Goal: Task Accomplishment & Management: Manage account settings

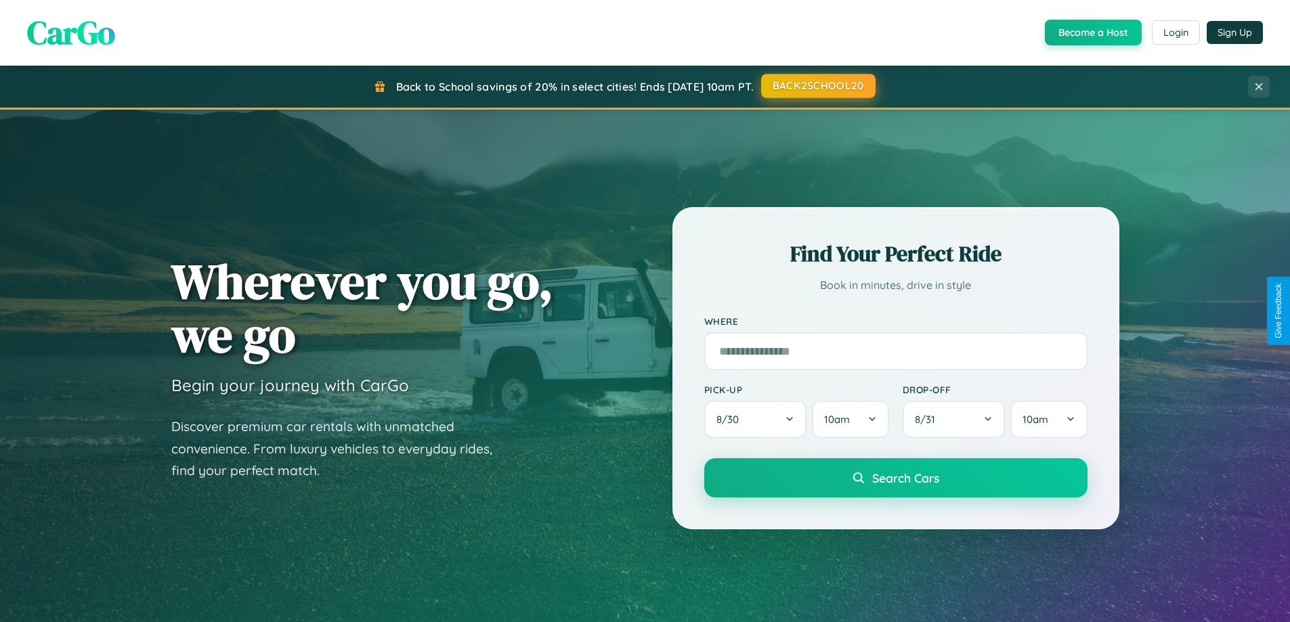
click at [817, 86] on button "BACK2SCHOOL20" at bounding box center [818, 86] width 114 height 24
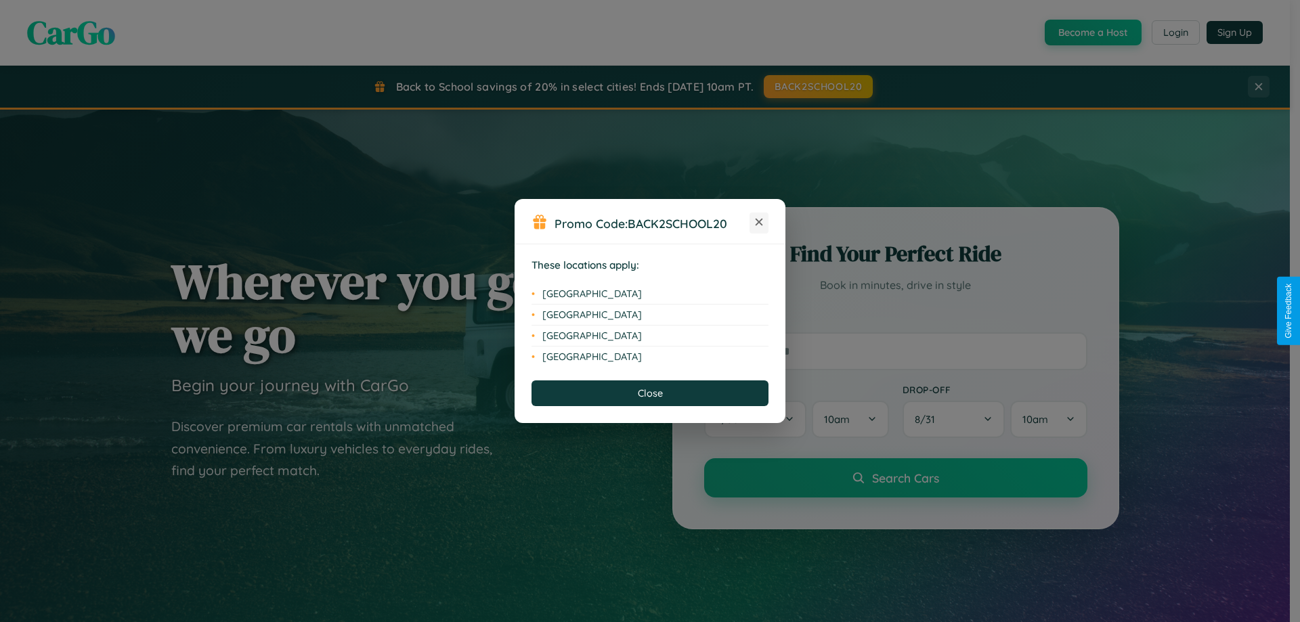
click at [759, 223] on icon at bounding box center [759, 222] width 7 height 7
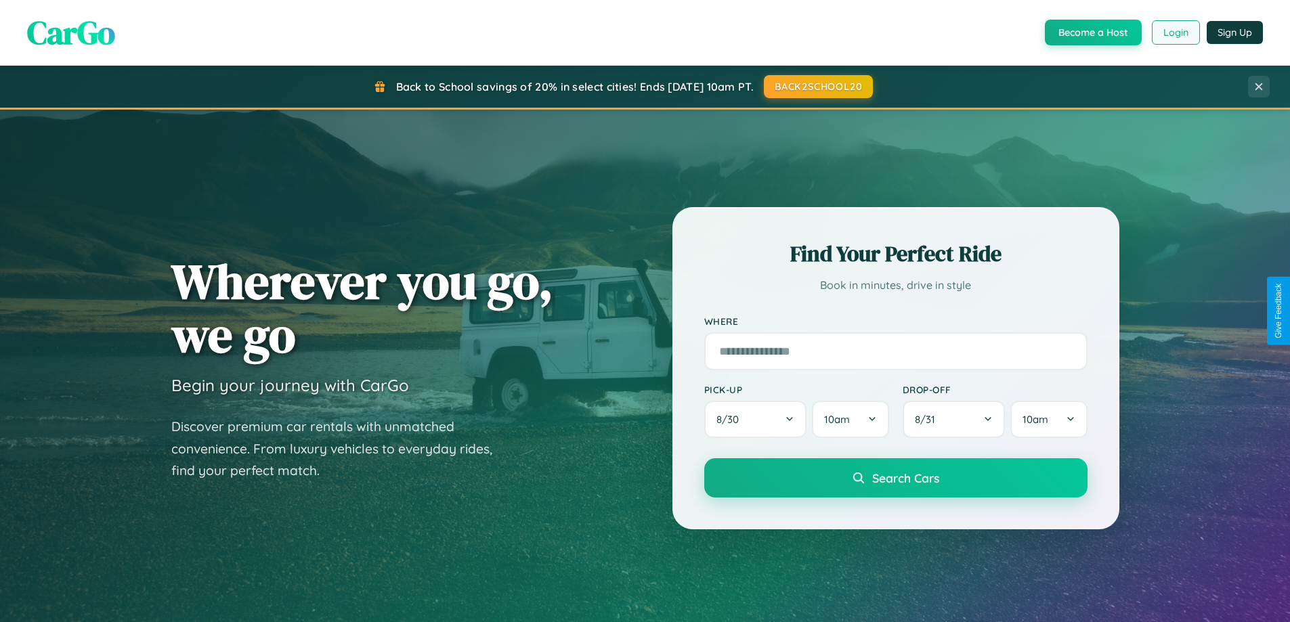
click at [1175, 33] on button "Login" at bounding box center [1176, 32] width 48 height 24
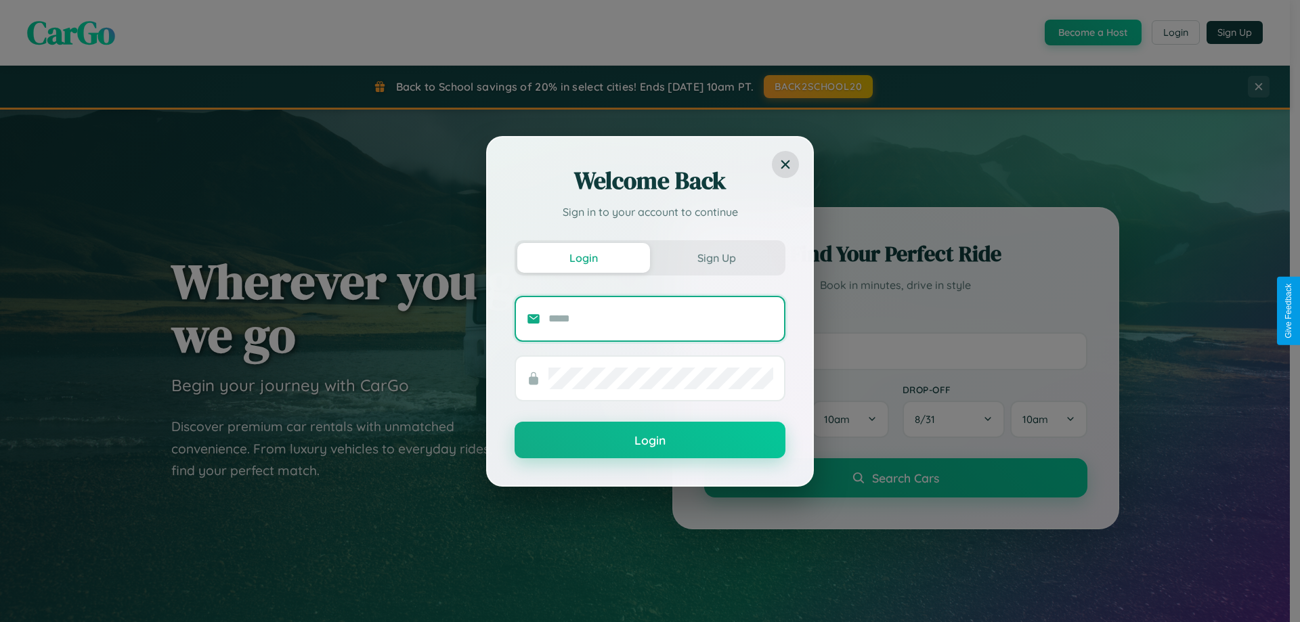
click at [661, 318] on input "text" at bounding box center [660, 319] width 225 height 22
type input "**********"
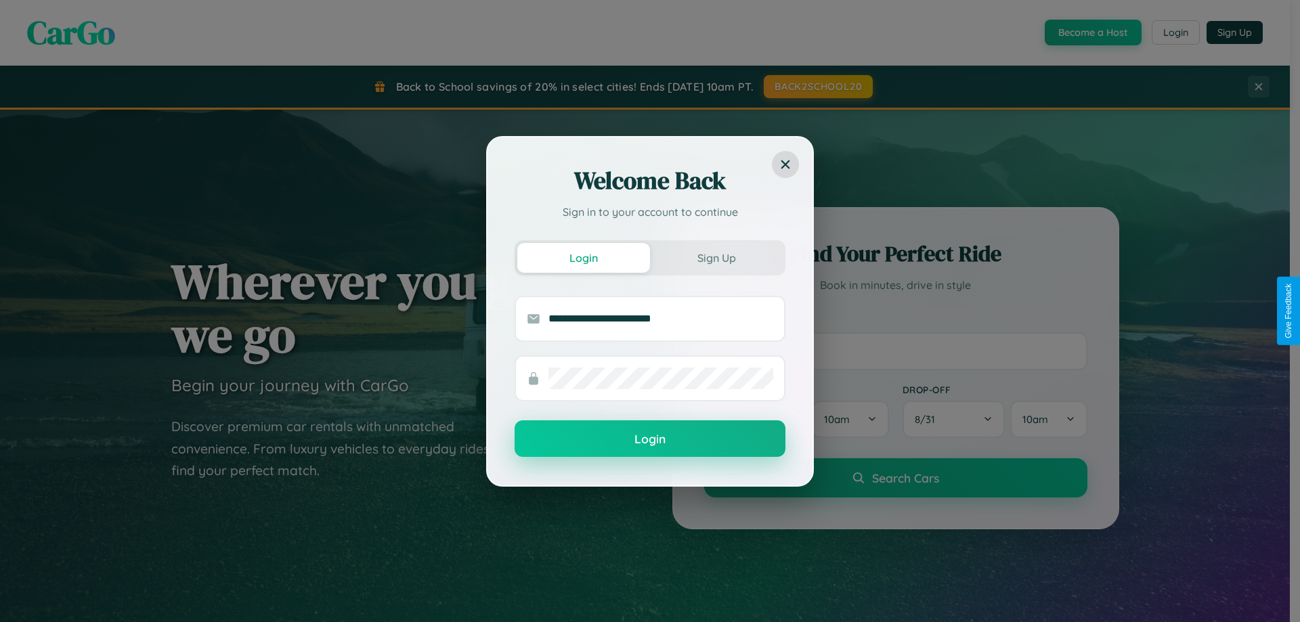
click at [650, 439] on button "Login" at bounding box center [650, 439] width 271 height 37
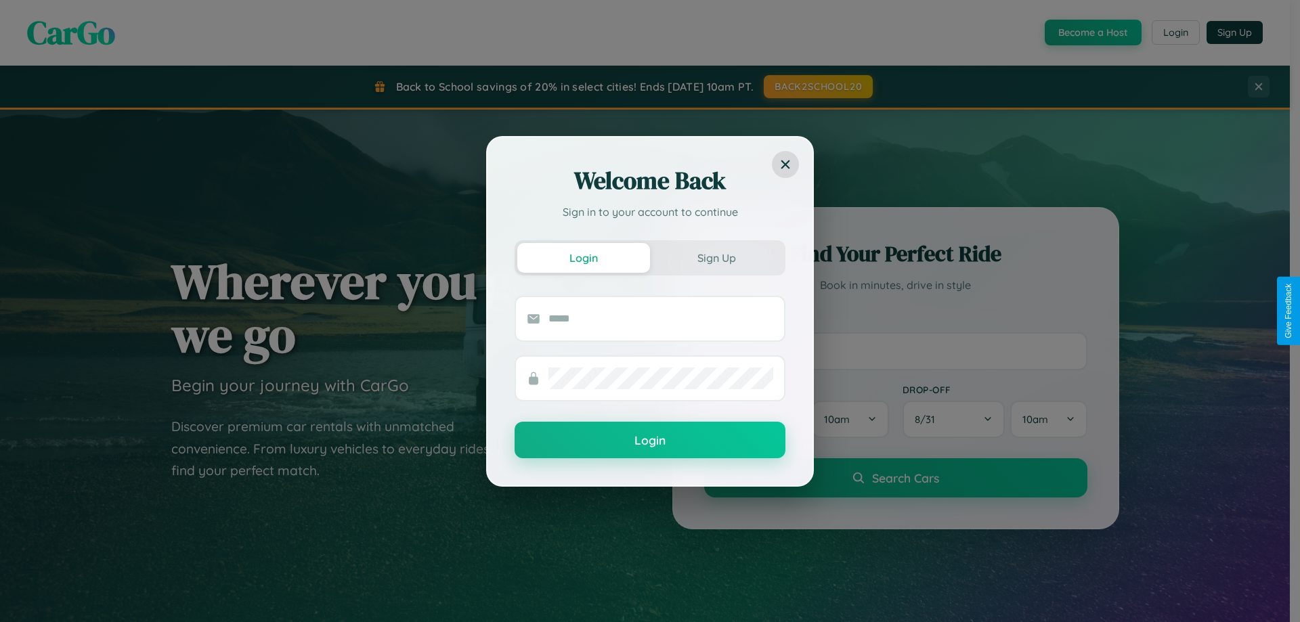
scroll to position [2606, 0]
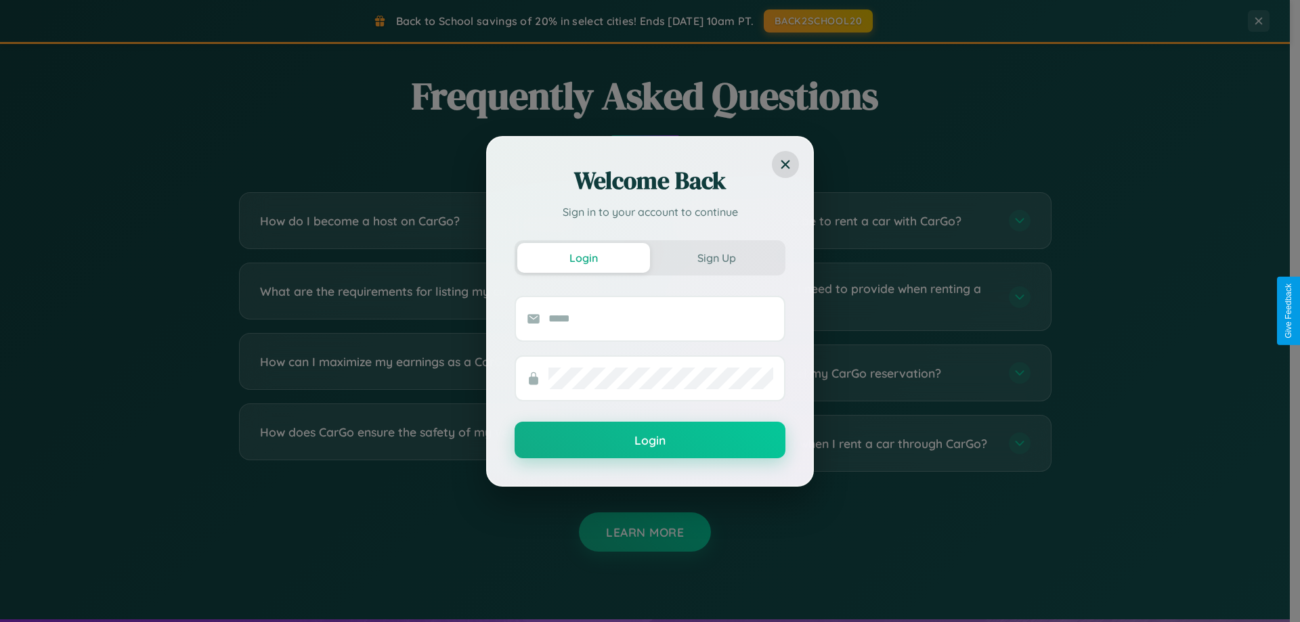
click at [435, 297] on div "Welcome Back Sign in to your account to continue Login Sign Up Login" at bounding box center [650, 311] width 1300 height 622
click at [855, 297] on div "Welcome Back Sign in to your account to continue Login Sign Up Login" at bounding box center [650, 311] width 1300 height 622
click at [855, 373] on div "Welcome Back Sign in to your account to continue Login Sign Up Login" at bounding box center [650, 311] width 1300 height 622
click at [435, 373] on div "Welcome Back Sign in to your account to continue Login Sign Up Login" at bounding box center [650, 311] width 1300 height 622
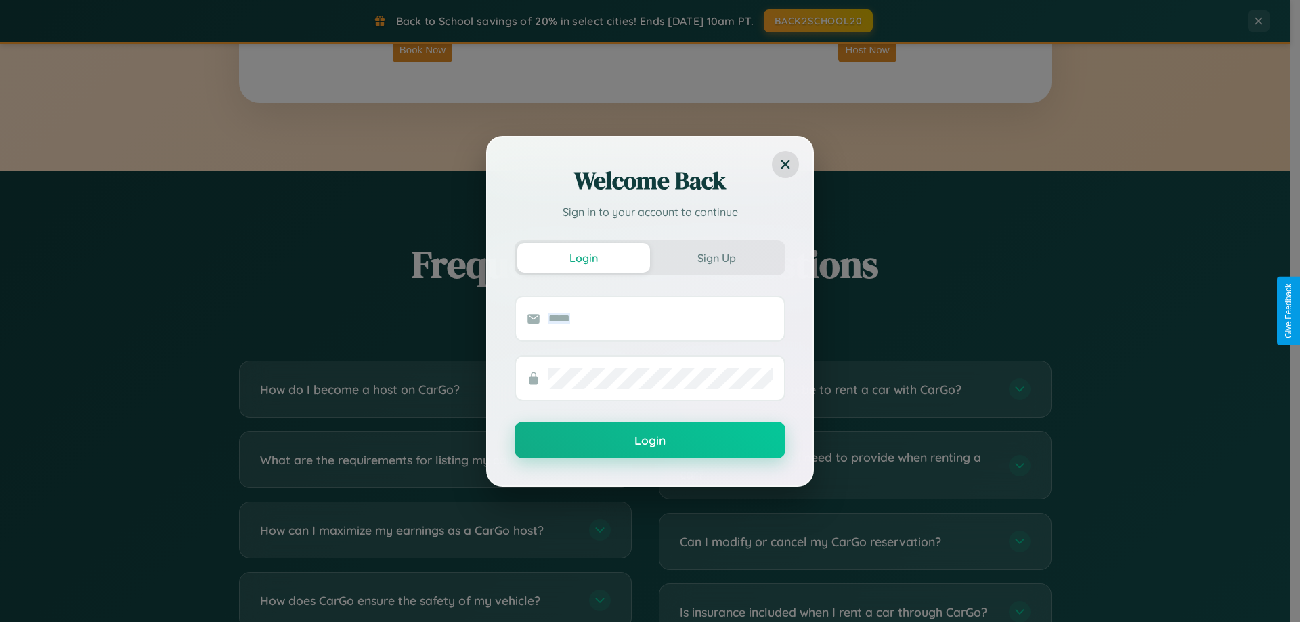
scroll to position [2176, 0]
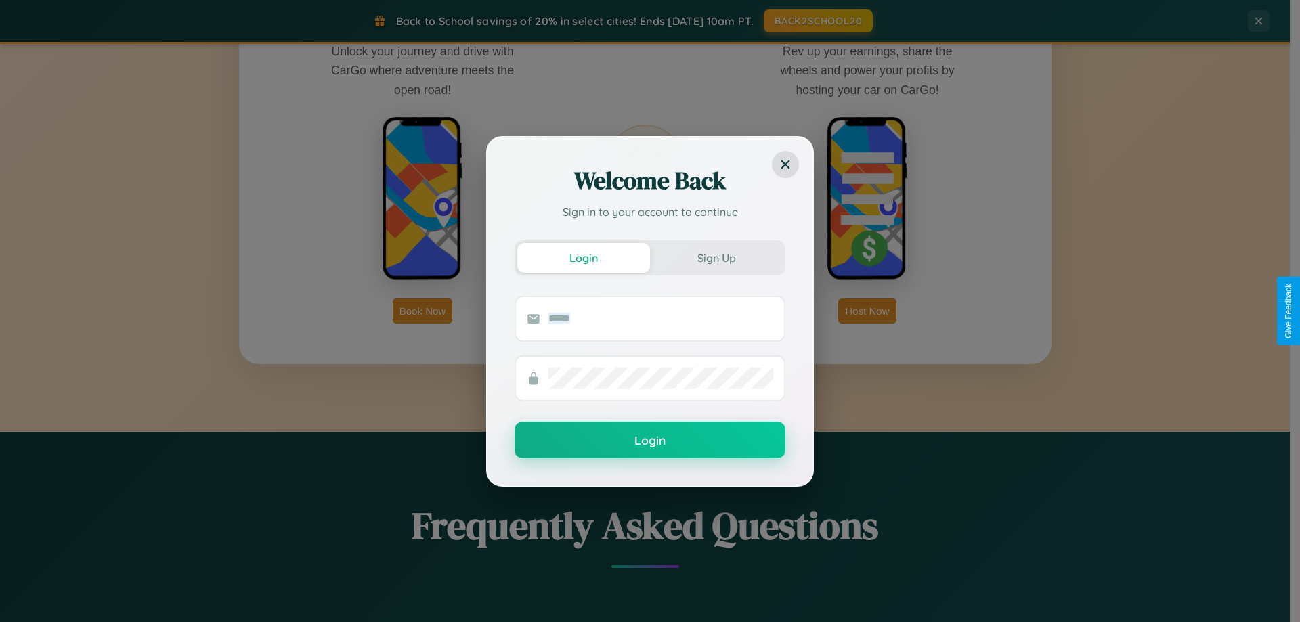
click at [423, 311] on div "Welcome Back Sign in to your account to continue Login Sign Up Login" at bounding box center [650, 311] width 1300 height 622
